Goal: Information Seeking & Learning: Find specific page/section

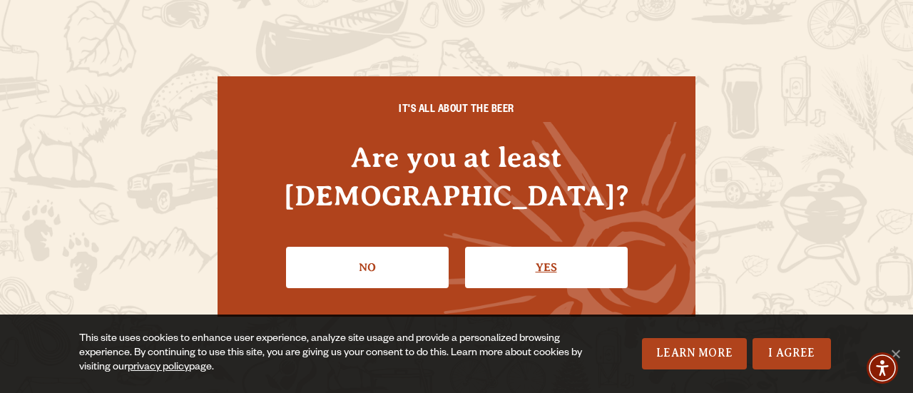
click at [608, 247] on link "Yes" at bounding box center [546, 267] width 163 height 41
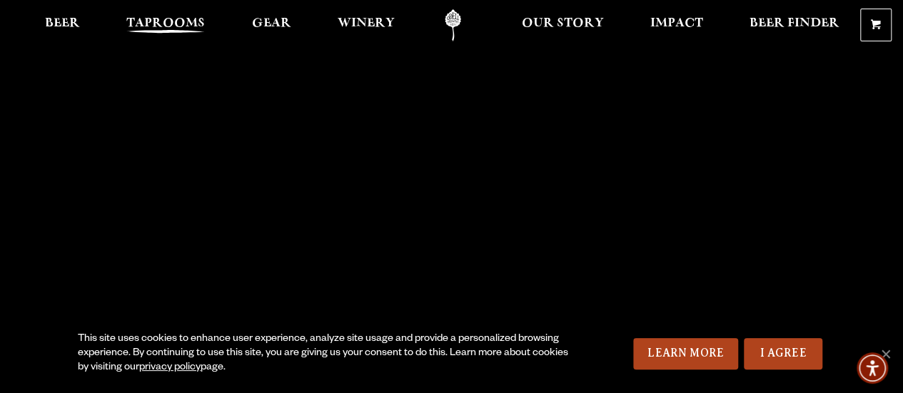
click at [164, 21] on span "Taprooms" at bounding box center [165, 23] width 78 height 11
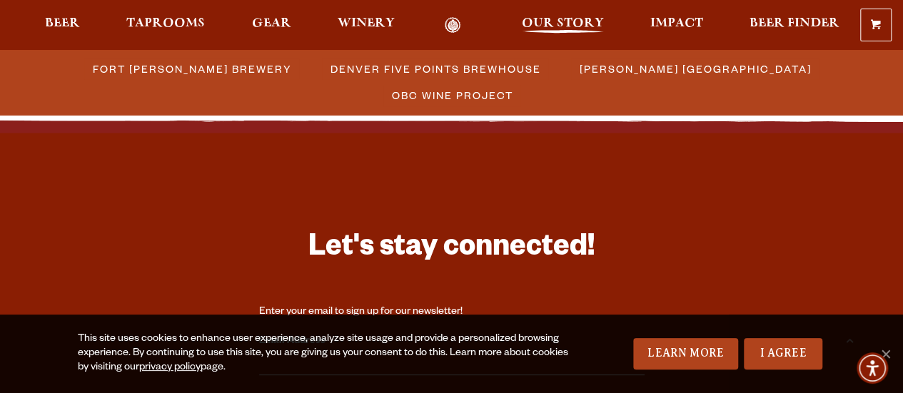
scroll to position [1760, 0]
click at [350, 11] on div "0 Shopping Cart No products in the cart. Beer Taprooms Gear Winery Our Story Im…" at bounding box center [451, 25] width 903 height 33
click at [123, 64] on span "Fort [PERSON_NAME] Brewery" at bounding box center [192, 69] width 199 height 21
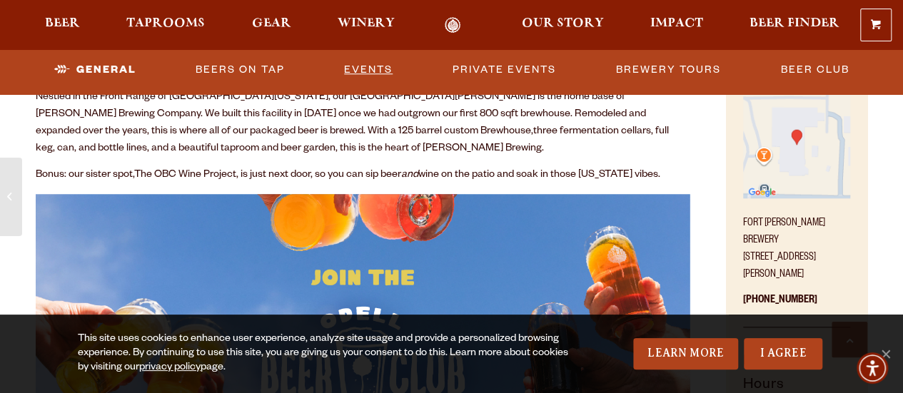
click at [381, 67] on link "Events" at bounding box center [368, 70] width 60 height 33
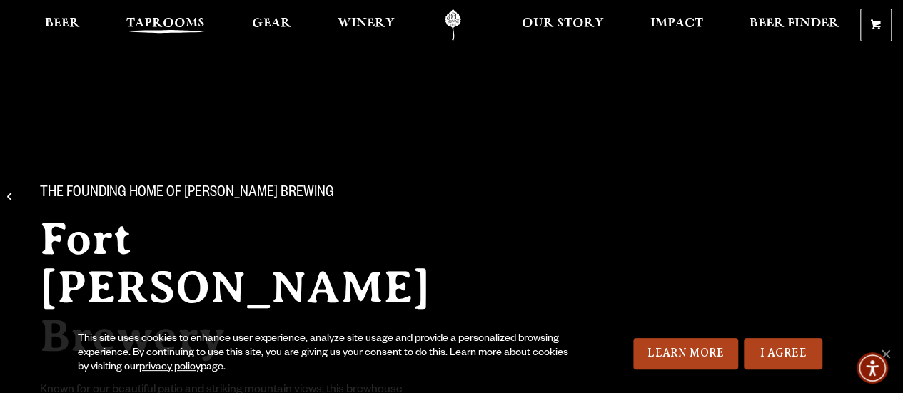
click at [154, 19] on span "Taprooms" at bounding box center [165, 23] width 78 height 11
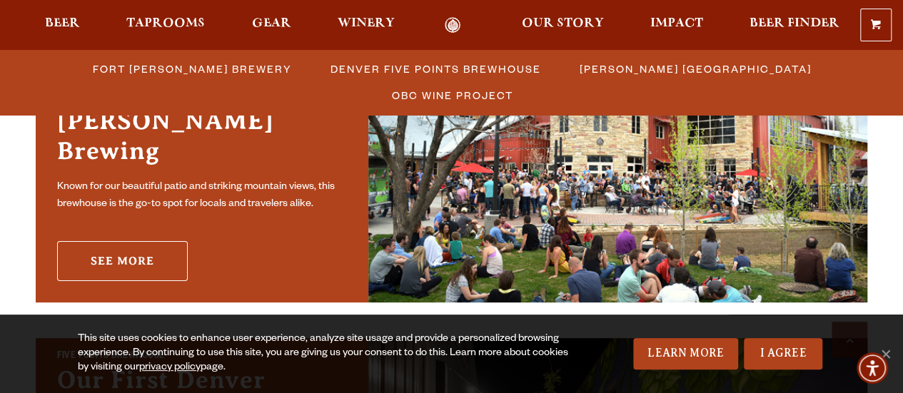
scroll to position [499, 0]
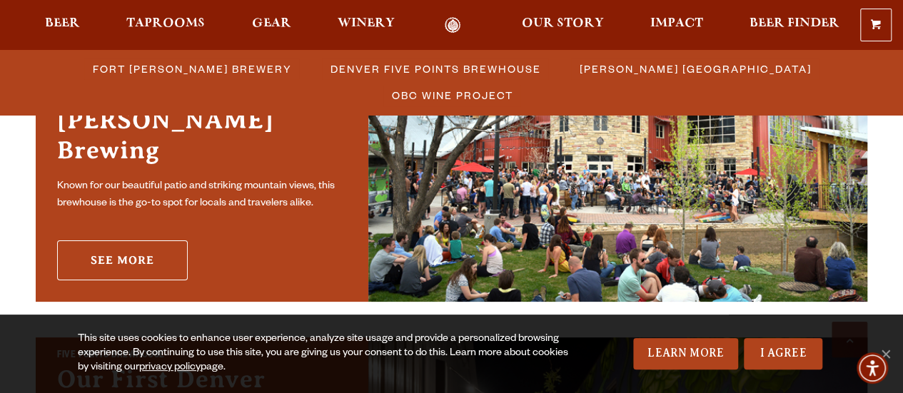
click at [118, 240] on link "See More" at bounding box center [122, 260] width 131 height 40
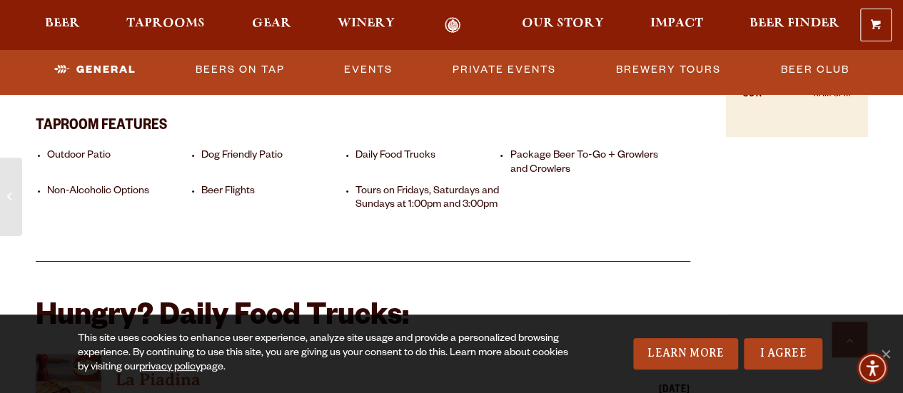
scroll to position [1036, 0]
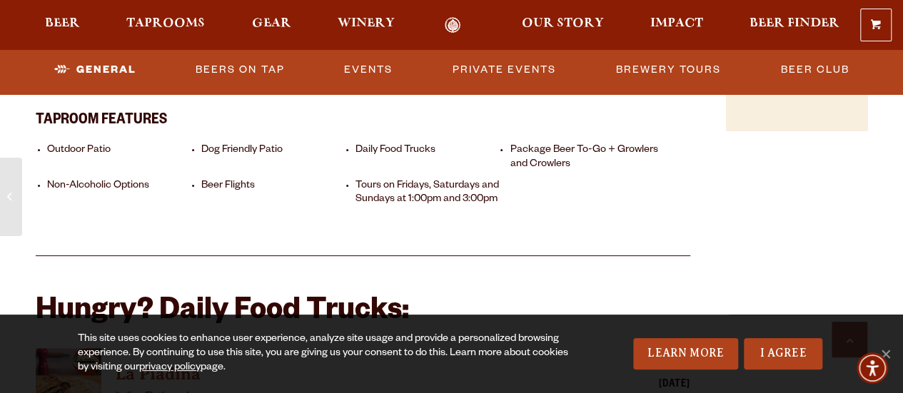
click at [378, 148] on li "Daily Food Trucks" at bounding box center [429, 157] width 148 height 27
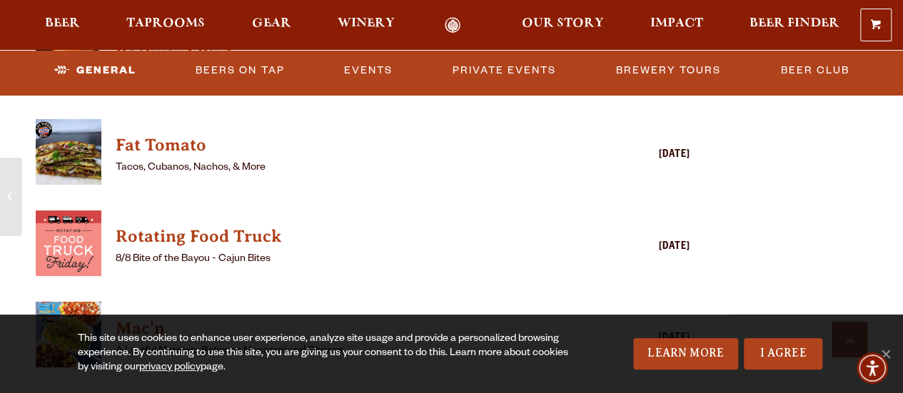
scroll to position [1631, 0]
click at [151, 146] on h4 "Fat Tomato" at bounding box center [342, 146] width 453 height 23
